Goal: Information Seeking & Learning: Learn about a topic

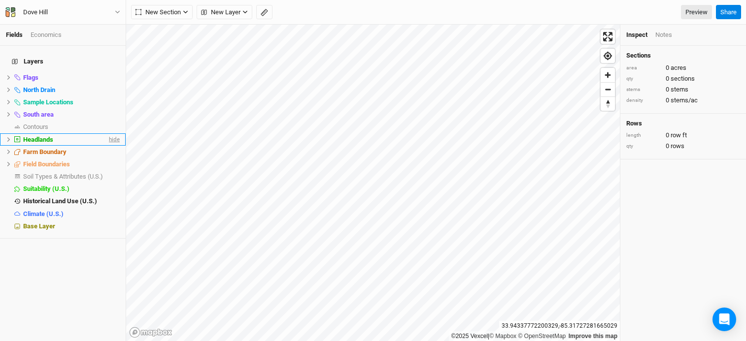
click at [107, 135] on span "hide" at bounding box center [113, 139] width 13 height 12
click at [107, 97] on span "hide" at bounding box center [113, 102] width 13 height 12
click at [107, 97] on span "show" at bounding box center [112, 102] width 16 height 12
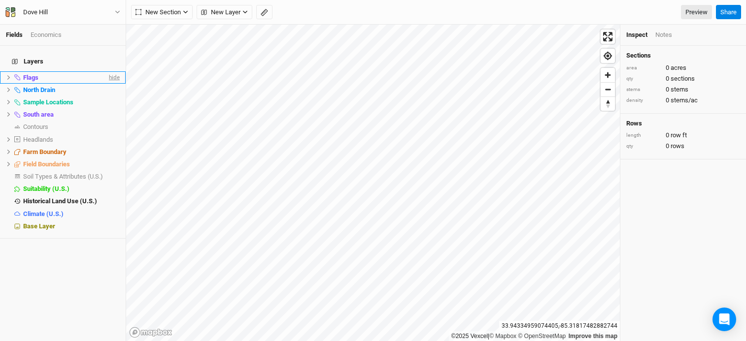
click at [108, 74] on span "hide" at bounding box center [113, 77] width 13 height 12
click at [108, 74] on span "show" at bounding box center [112, 77] width 16 height 12
click at [685, 12] on link "Preview" at bounding box center [696, 12] width 31 height 15
click at [107, 85] on span "hide" at bounding box center [113, 90] width 13 height 12
click at [107, 74] on span "hide" at bounding box center [113, 77] width 13 height 12
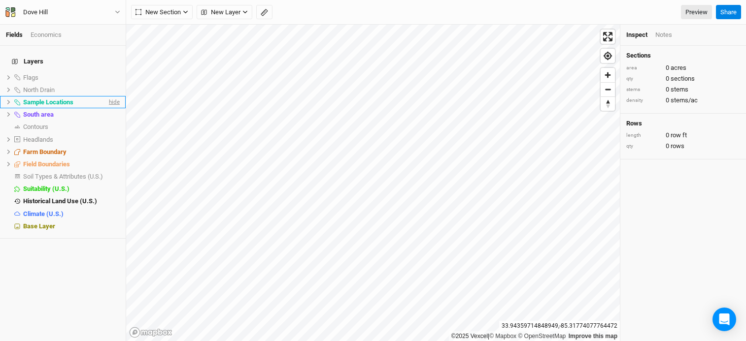
click at [107, 97] on span "hide" at bounding box center [113, 102] width 13 height 12
click at [51, 161] on span "Field Boundaries" at bounding box center [46, 164] width 47 height 7
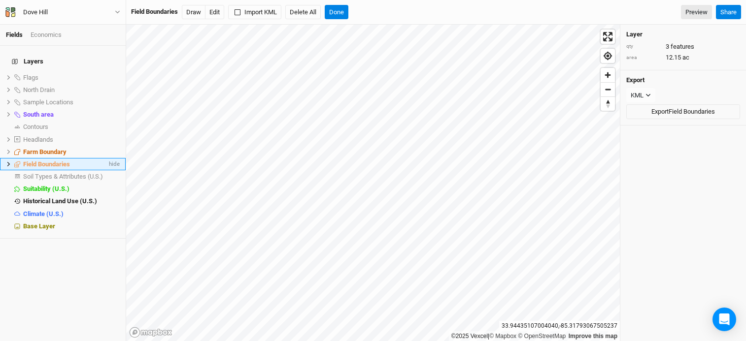
click at [7, 162] on icon at bounding box center [8, 164] width 5 height 5
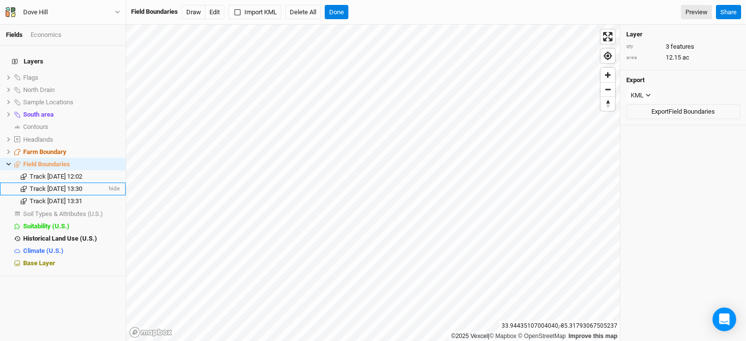
click at [52, 185] on span "Track [DATE] 13:30" at bounding box center [56, 188] width 53 height 7
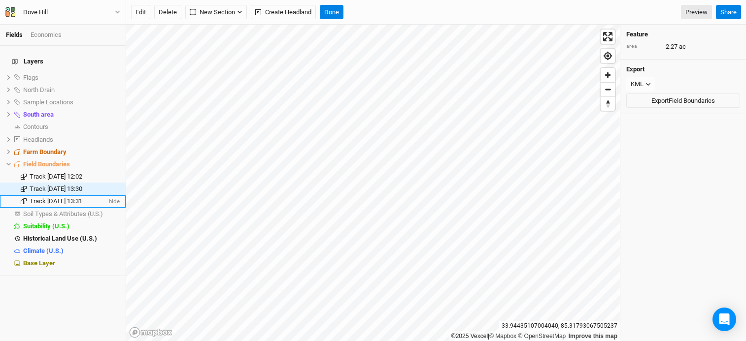
click at [56, 197] on span "Track [DATE] 13:31" at bounding box center [56, 200] width 53 height 7
click at [51, 173] on span "Track [DATE] 12:02" at bounding box center [56, 176] width 53 height 7
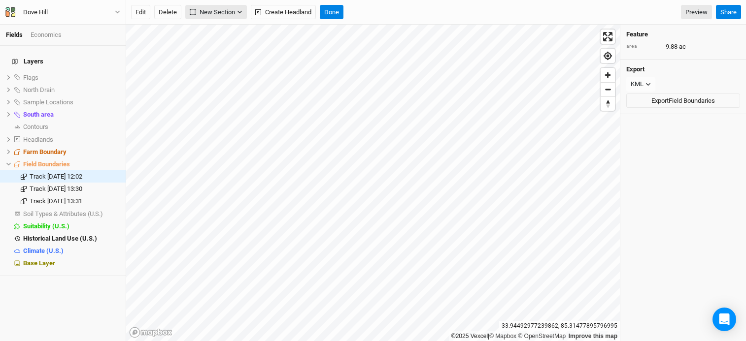
click at [205, 11] on span "New Section" at bounding box center [212, 12] width 45 height 10
click at [214, 28] on div "Grid" at bounding box center [214, 32] width 15 height 11
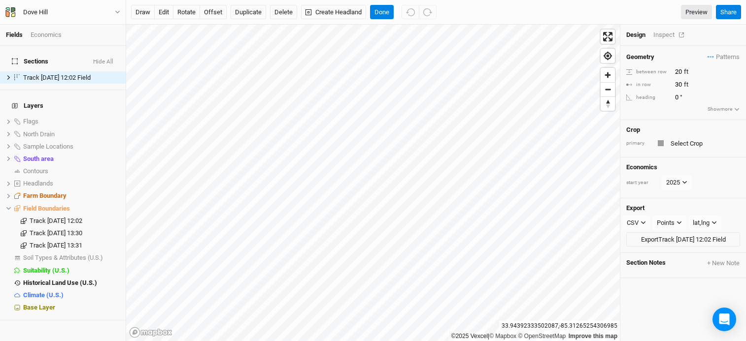
click at [659, 38] on div "Inspect" at bounding box center [670, 35] width 35 height 9
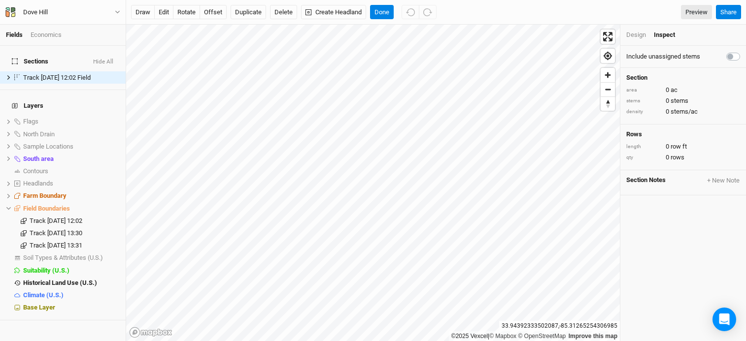
click at [744, 51] on label at bounding box center [744, 51] width 0 height 0
click at [728, 58] on input "checkbox" at bounding box center [730, 56] width 8 height 10
checkbox input "true"
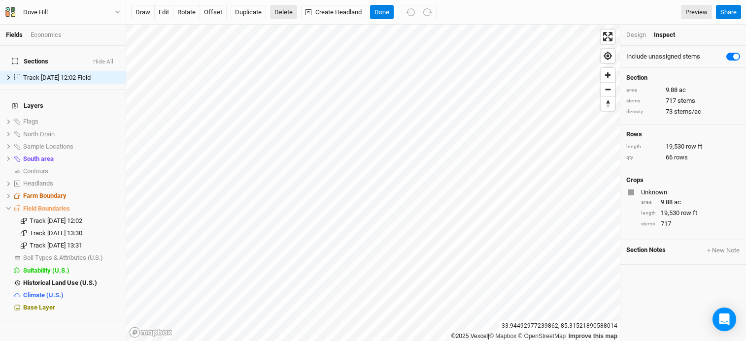
click at [278, 12] on button "Delete" at bounding box center [283, 12] width 27 height 15
click at [353, 8] on button "Confirm" at bounding box center [341, 12] width 31 height 15
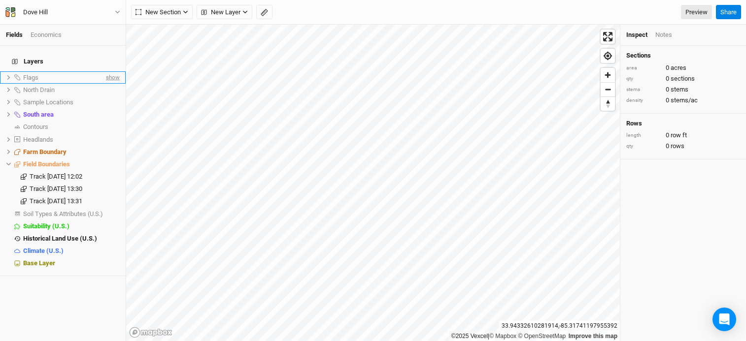
click at [105, 72] on span "show" at bounding box center [112, 77] width 16 height 12
click at [104, 84] on span "show" at bounding box center [112, 90] width 16 height 12
click at [105, 97] on span "show" at bounding box center [112, 102] width 16 height 12
click at [10, 75] on icon at bounding box center [8, 77] width 5 height 5
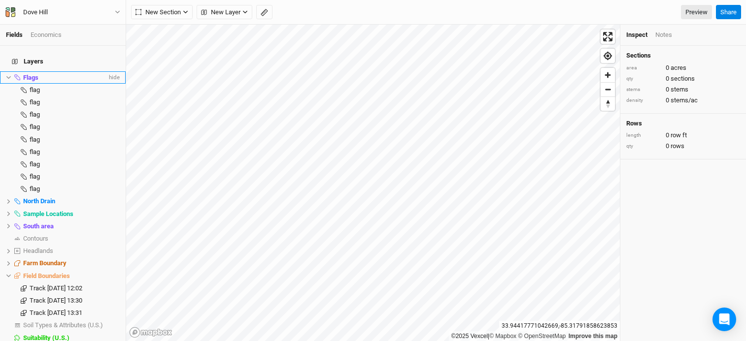
click at [10, 75] on icon at bounding box center [8, 77] width 5 height 5
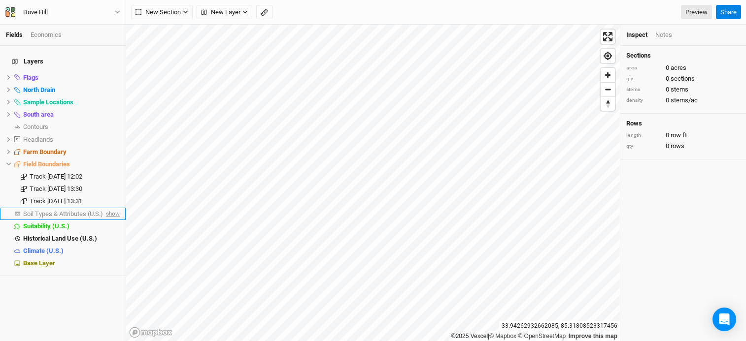
click at [107, 208] on span "show" at bounding box center [112, 214] width 16 height 12
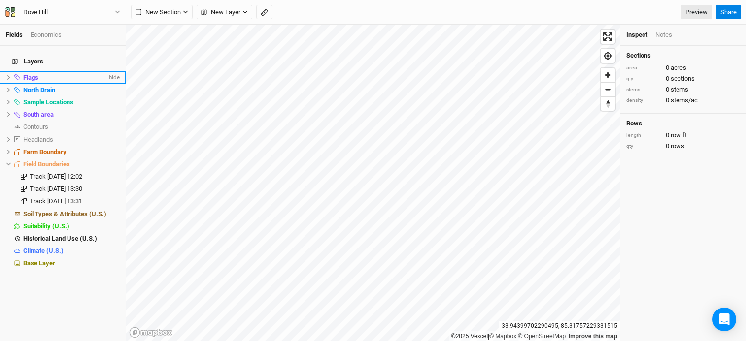
click at [107, 72] on span "hide" at bounding box center [113, 77] width 13 height 12
click at [106, 72] on span "show" at bounding box center [112, 77] width 16 height 12
click at [107, 72] on span "hide" at bounding box center [113, 77] width 13 height 12
click at [106, 72] on span "show" at bounding box center [112, 77] width 16 height 12
click at [107, 72] on span "hide" at bounding box center [113, 77] width 13 height 12
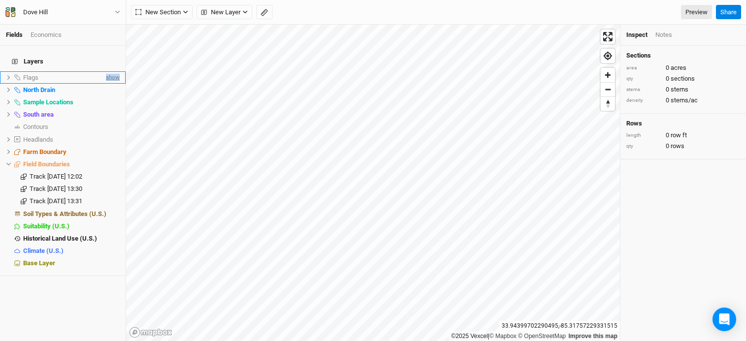
click at [106, 72] on span "show" at bounding box center [112, 77] width 16 height 12
click at [107, 72] on span "hide" at bounding box center [113, 77] width 13 height 12
click at [106, 72] on span "show" at bounding box center [112, 77] width 16 height 12
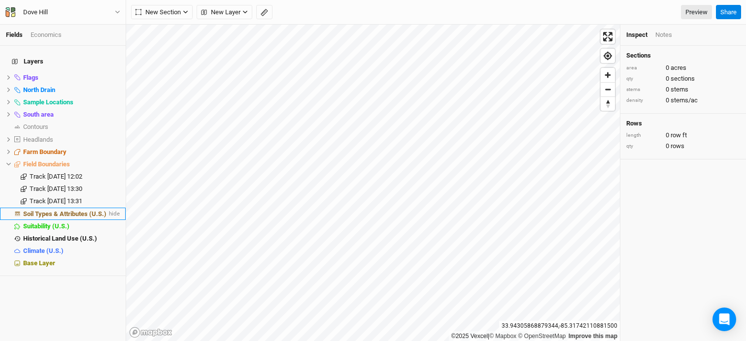
click at [65, 210] on span "Soil Types & Attributes (U.S.)" at bounding box center [64, 213] width 83 height 7
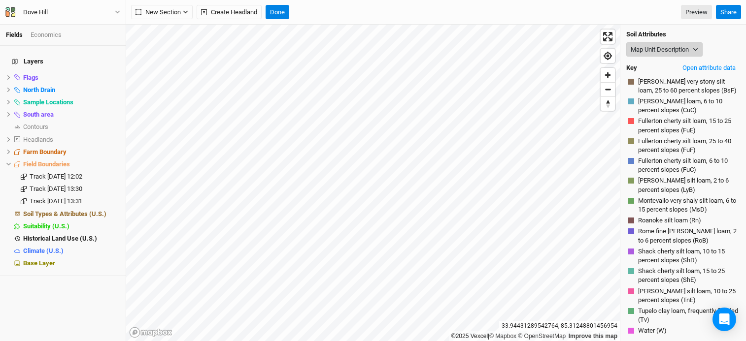
click at [650, 50] on button "Map Unit Description" at bounding box center [664, 49] width 76 height 15
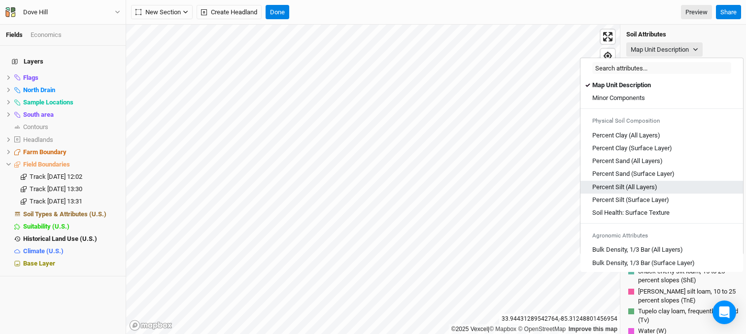
click at [670, 187] on div "Percent Silt (All Layers)" at bounding box center [661, 187] width 139 height 9
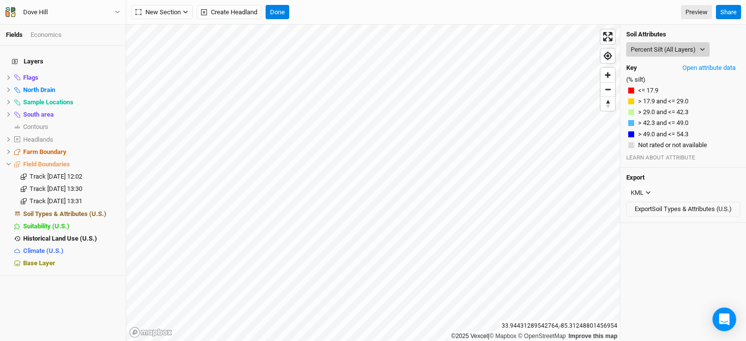
click at [663, 51] on button "Percent Silt (All Layers)" at bounding box center [667, 49] width 83 height 15
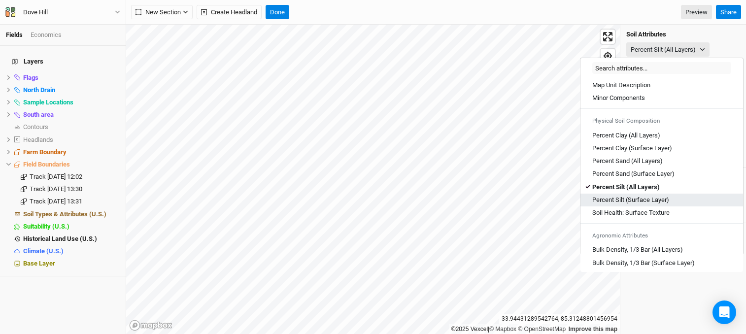
click at [663, 204] on Layer\) "Percent Silt (Surface Layer)" at bounding box center [630, 199] width 77 height 9
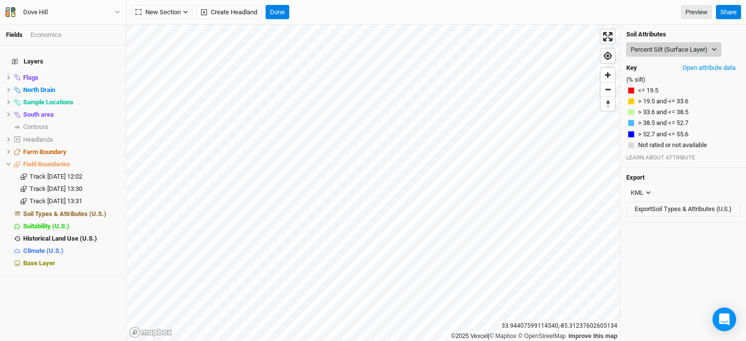
click at [642, 53] on button "Percent Silt (Surface Layer)" at bounding box center [673, 49] width 95 height 15
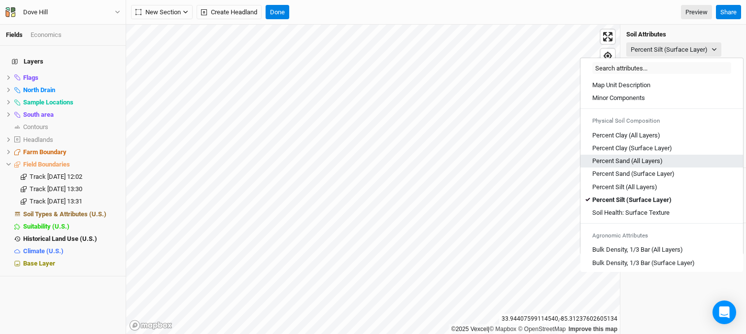
click at [648, 165] on Layers\) "Percent Sand (All Layers)" at bounding box center [627, 161] width 70 height 9
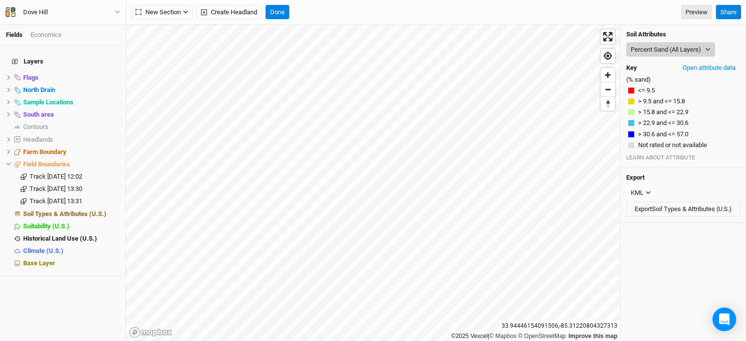
click at [655, 45] on button "Percent Sand (All Layers)" at bounding box center [670, 49] width 89 height 15
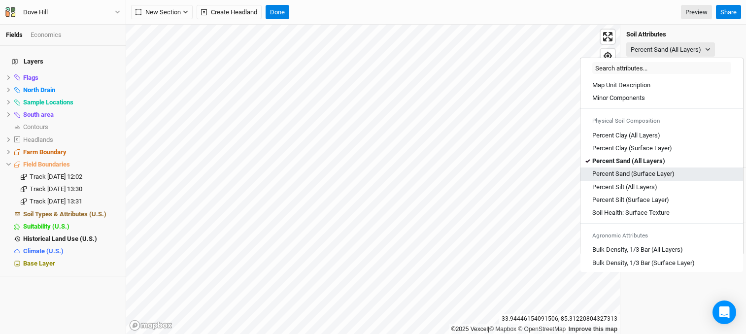
click at [659, 177] on Layer\) "Percent Sand (Surface Layer)" at bounding box center [633, 173] width 82 height 9
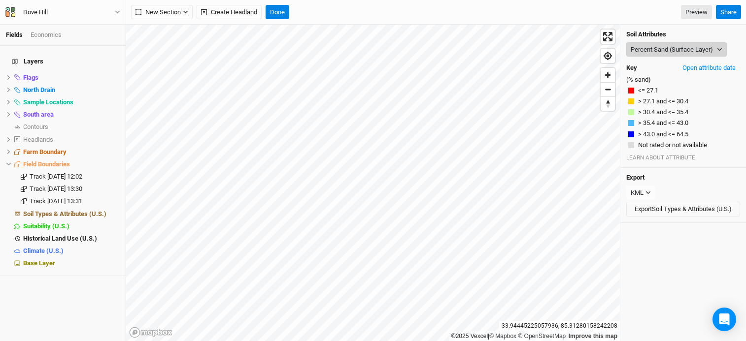
click at [641, 52] on button "Percent Sand (Surface Layer)" at bounding box center [676, 49] width 100 height 15
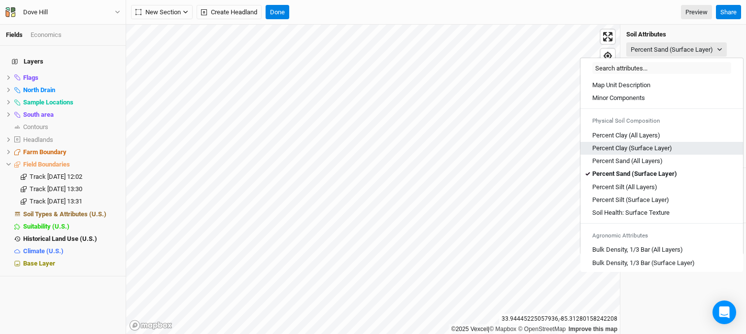
click at [685, 147] on div "Percent Clay (Surface Layer)" at bounding box center [661, 148] width 139 height 9
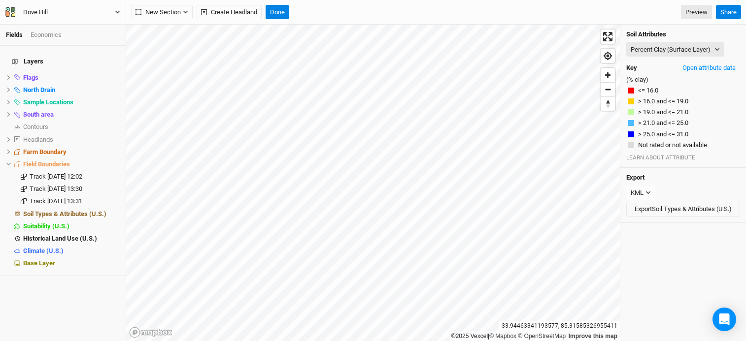
click at [39, 7] on div "Dove Hill" at bounding box center [35, 12] width 25 height 10
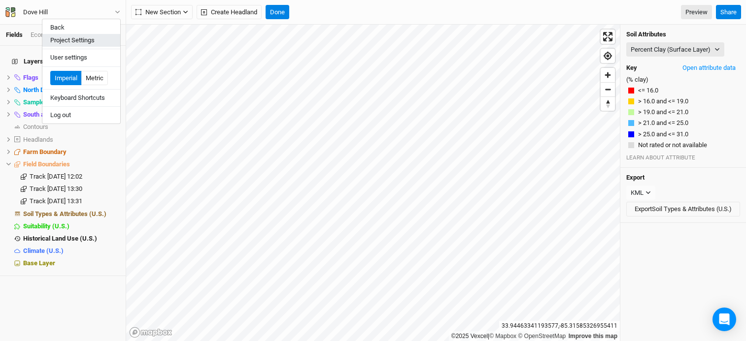
click at [88, 43] on button "Project Settings" at bounding box center [81, 40] width 78 height 13
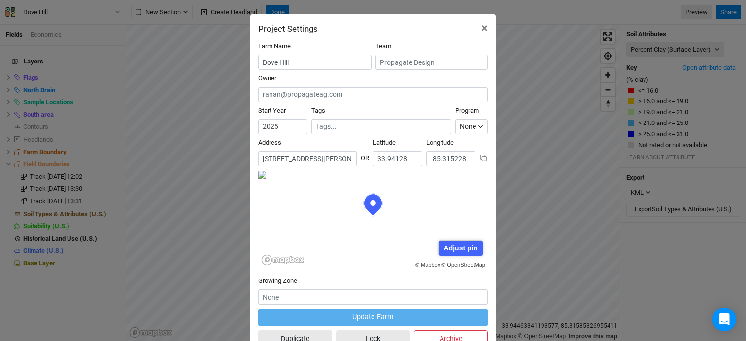
scroll to position [49, 115]
click at [312, 152] on input "[STREET_ADDRESS][PERSON_NAME][US_STATE]" at bounding box center [307, 158] width 98 height 15
click at [468, 27] on div "Project Settings ×" at bounding box center [372, 24] width 245 height 20
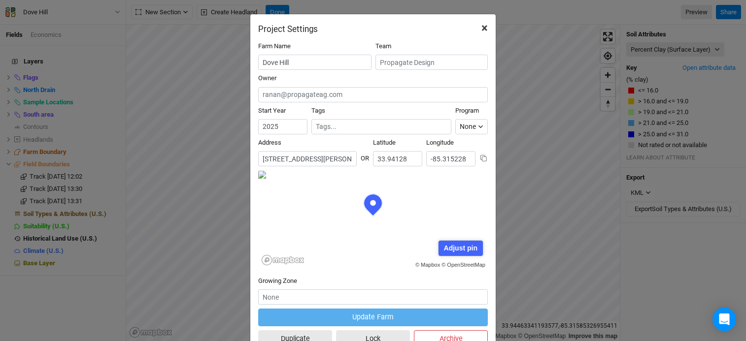
click at [481, 21] on span "×" at bounding box center [484, 28] width 6 height 14
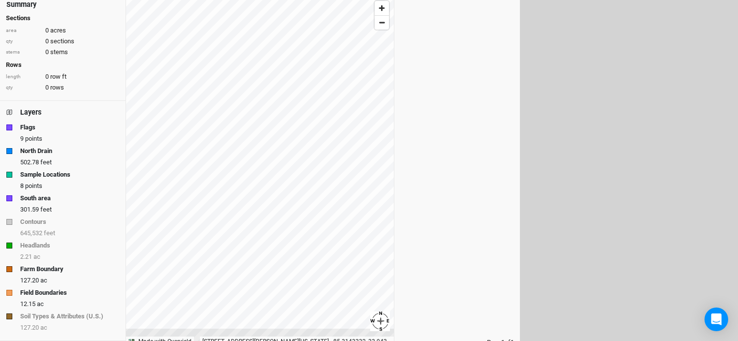
scroll to position [85, 0]
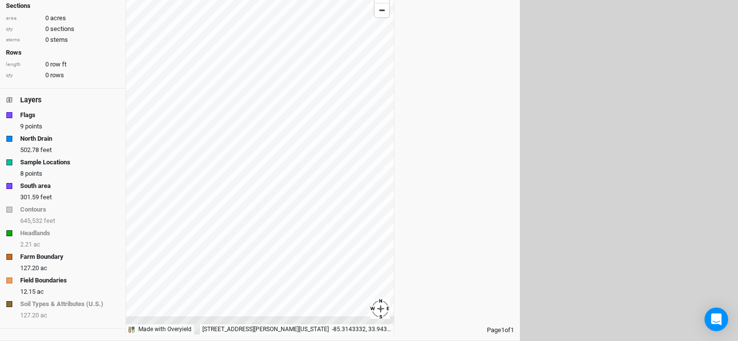
click at [36, 186] on strong "South area" at bounding box center [35, 186] width 31 height 10
click at [38, 236] on strong "Headlands" at bounding box center [35, 233] width 30 height 10
click at [55, 312] on div "127.20 ac" at bounding box center [69, 315] width 99 height 9
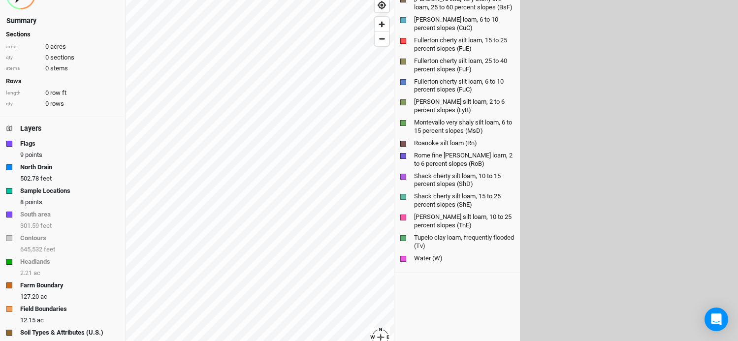
scroll to position [64, 0]
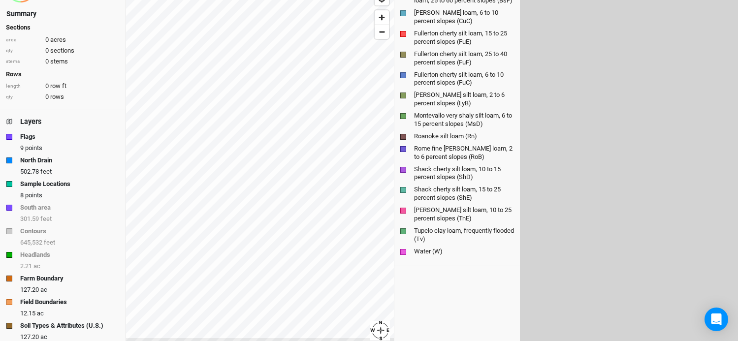
click at [46, 325] on strong "Soil Types & Attributes (U.S.)" at bounding box center [61, 326] width 83 height 10
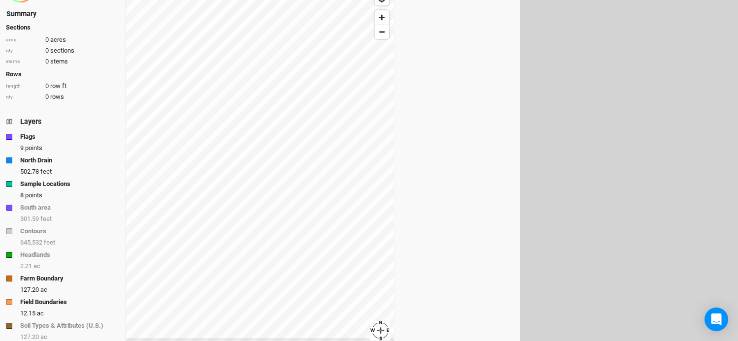
click at [46, 325] on strong "Soil Types & Attributes (U.S.)" at bounding box center [61, 326] width 83 height 10
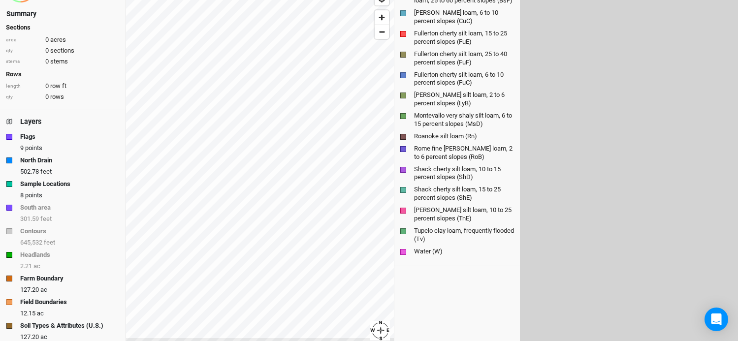
click at [46, 325] on strong "Soil Types & Attributes (U.S.)" at bounding box center [61, 326] width 83 height 10
